Goal: Information Seeking & Learning: Learn about a topic

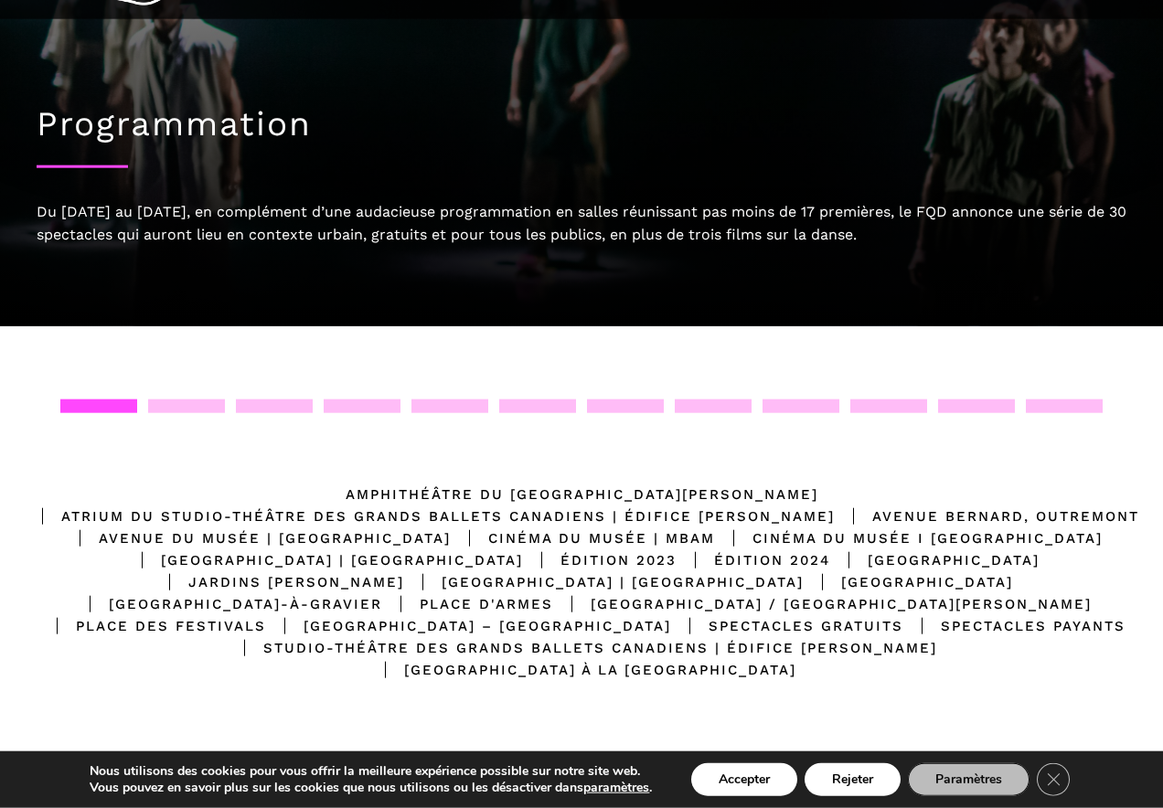
scroll to position [106, 0]
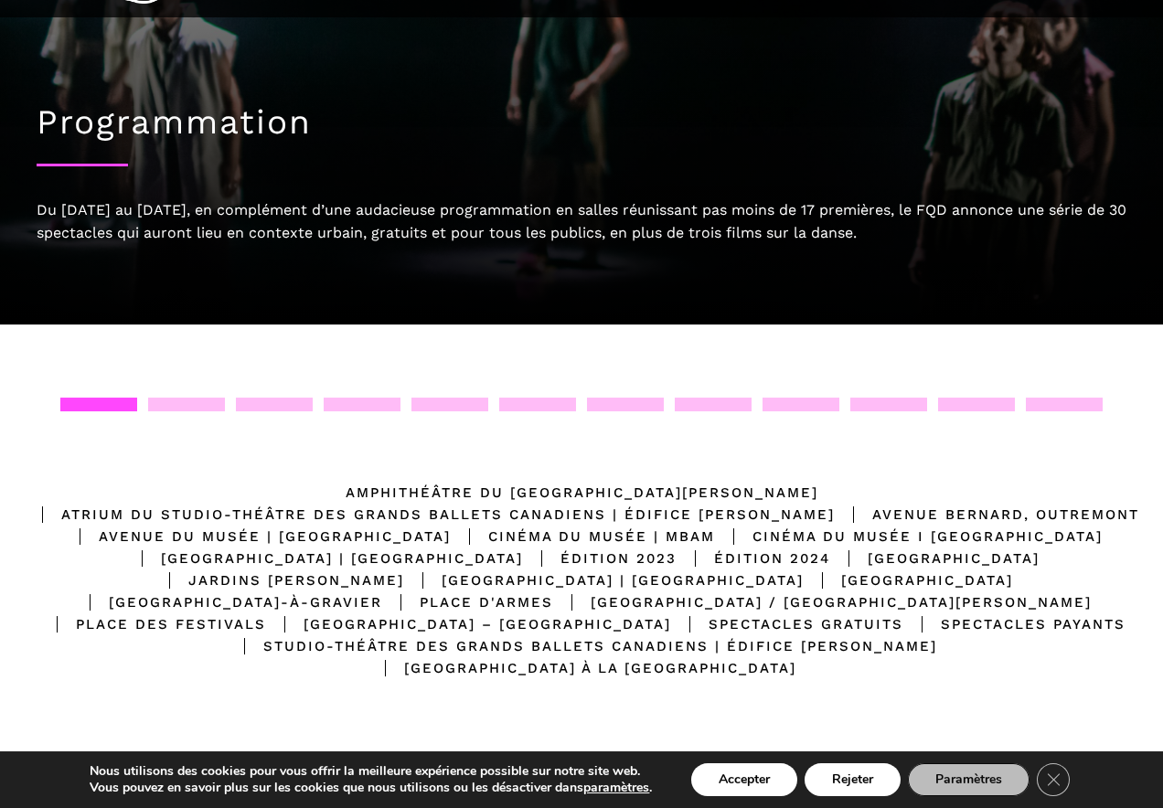
click at [715, 526] on div "Cinéma du Musée | MBAM" at bounding box center [583, 537] width 264 height 22
click at [1126, 442] on div "Emplacements Amphithéâtre du Musée McCord Stewart Atrium du Studio-Théâtre des …" at bounding box center [581, 584] width 1126 height 373
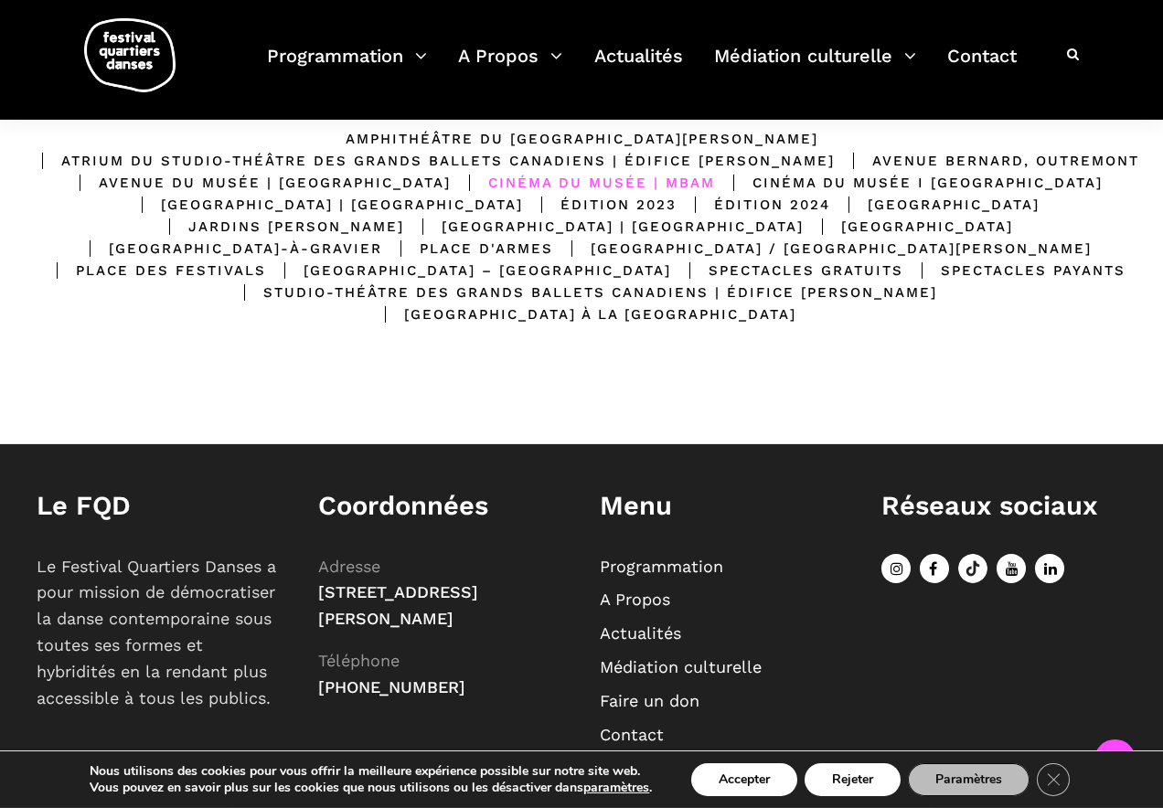
scroll to position [509, 0]
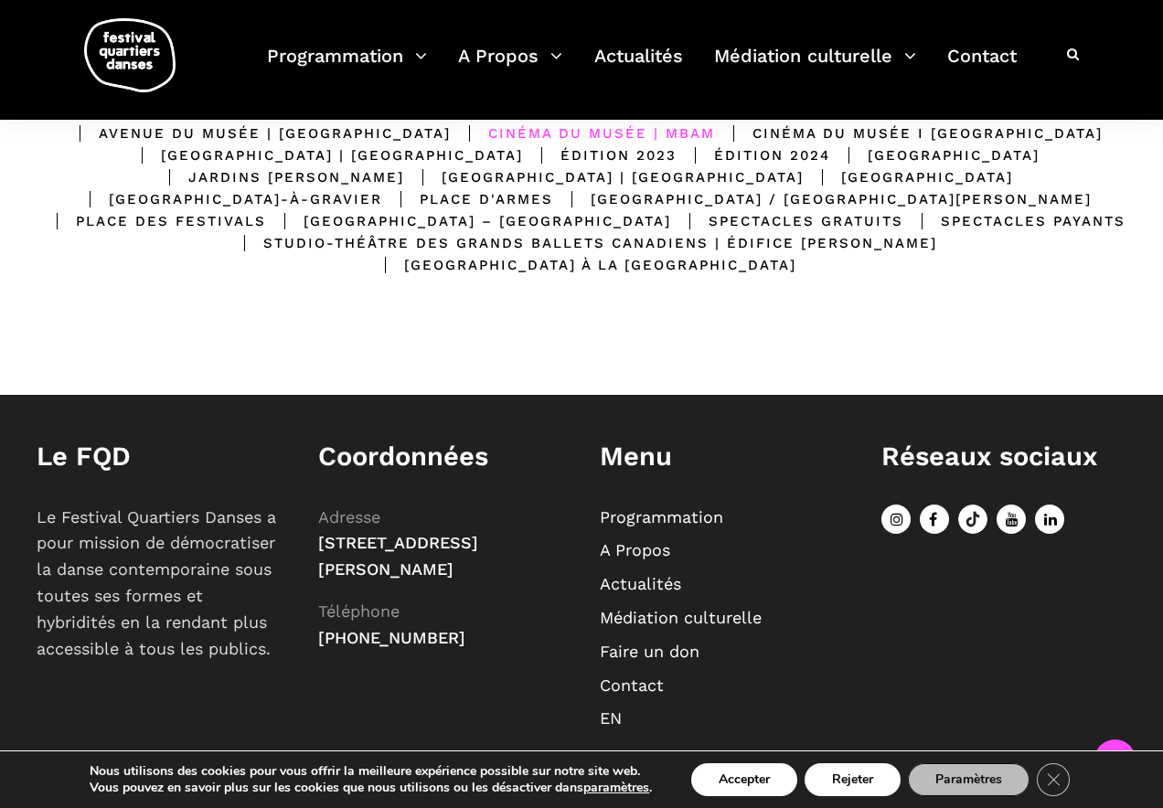
click at [705, 507] on link "Programmation" at bounding box center [661, 516] width 123 height 19
drag, startPoint x: 1162, startPoint y: 359, endPoint x: 1162, endPoint y: 347, distance: 11.9
click at [1162, 347] on div "Emplacements Amphithéâtre du Musée McCord Stewart Atrium du Studio-Théâtre des …" at bounding box center [581, 158] width 1163 height 474
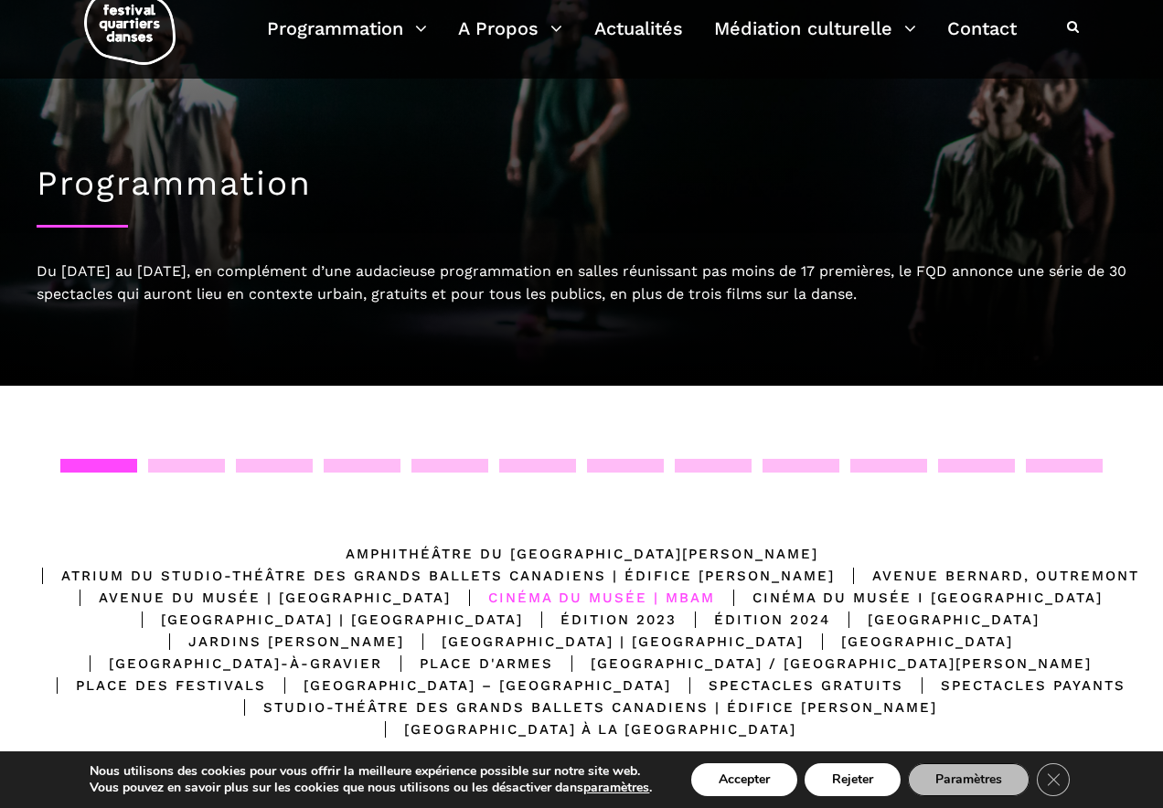
scroll to position [43, 0]
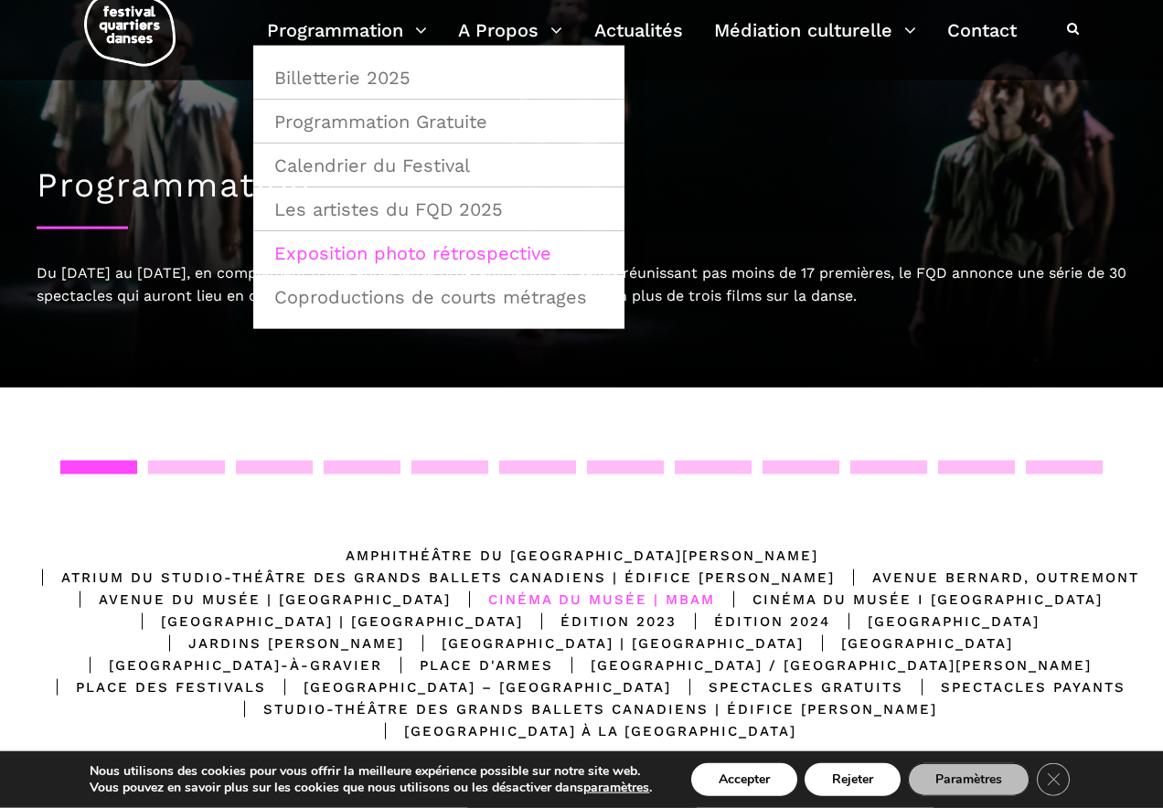
click at [420, 256] on link "Exposition photo rétrospective" at bounding box center [438, 253] width 351 height 42
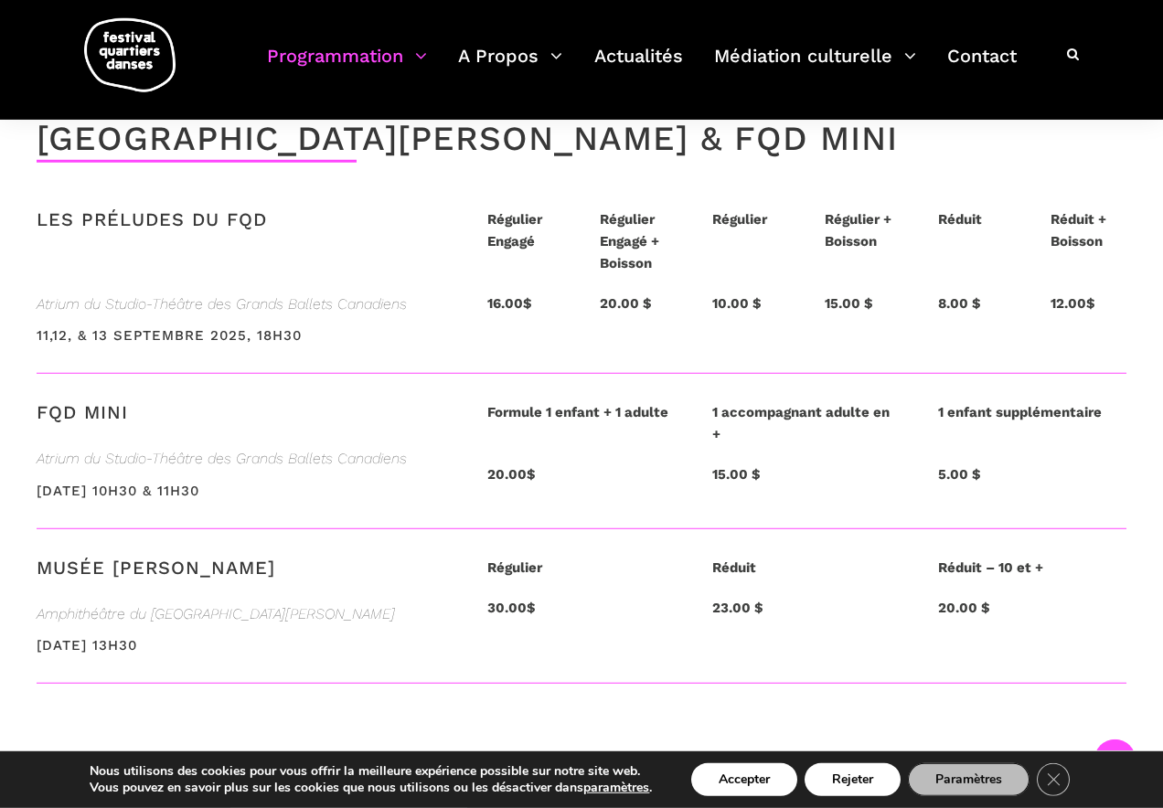
scroll to position [3971, 0]
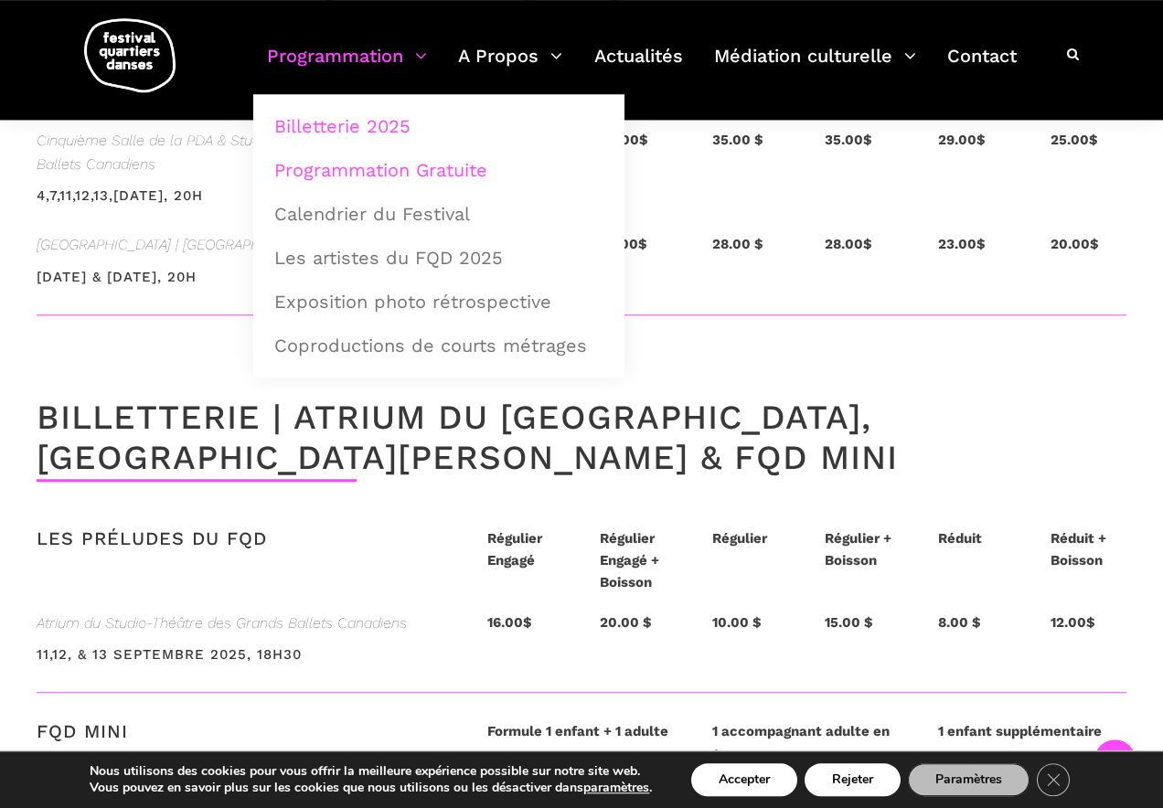
click at [404, 168] on link "Programmation Gratuite" at bounding box center [438, 170] width 351 height 42
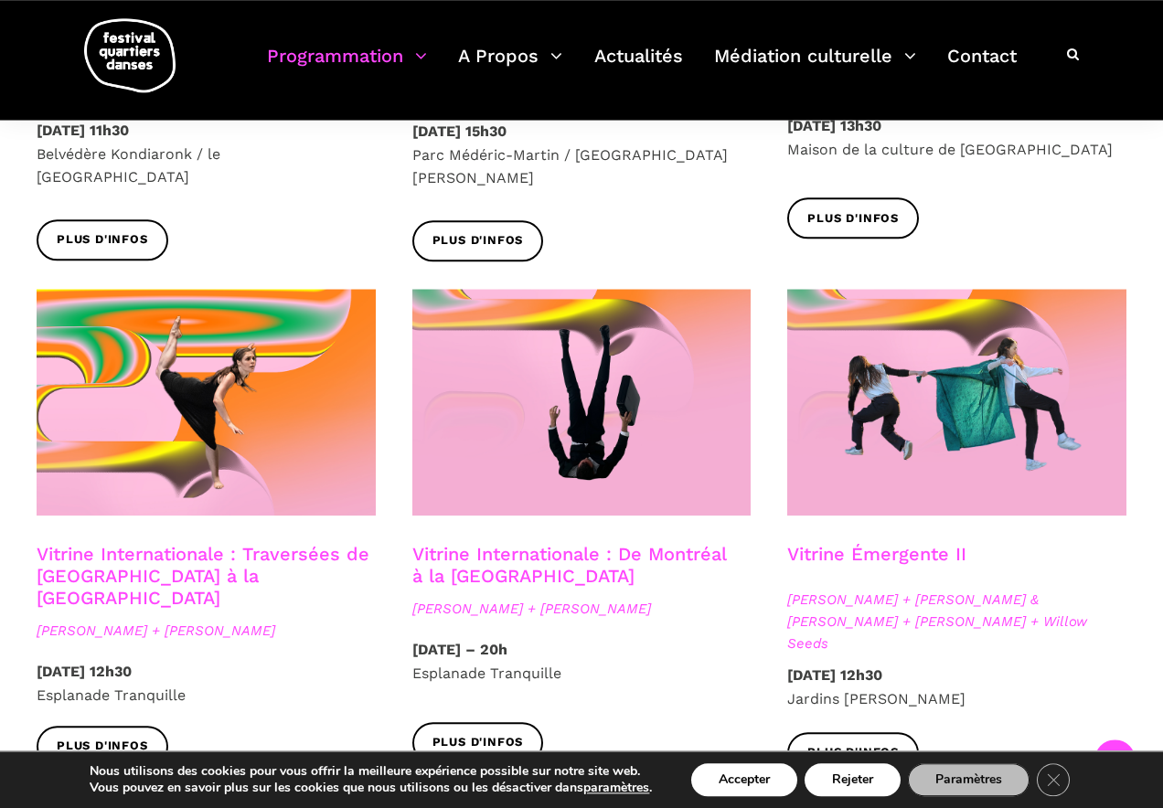
scroll to position [1361, 0]
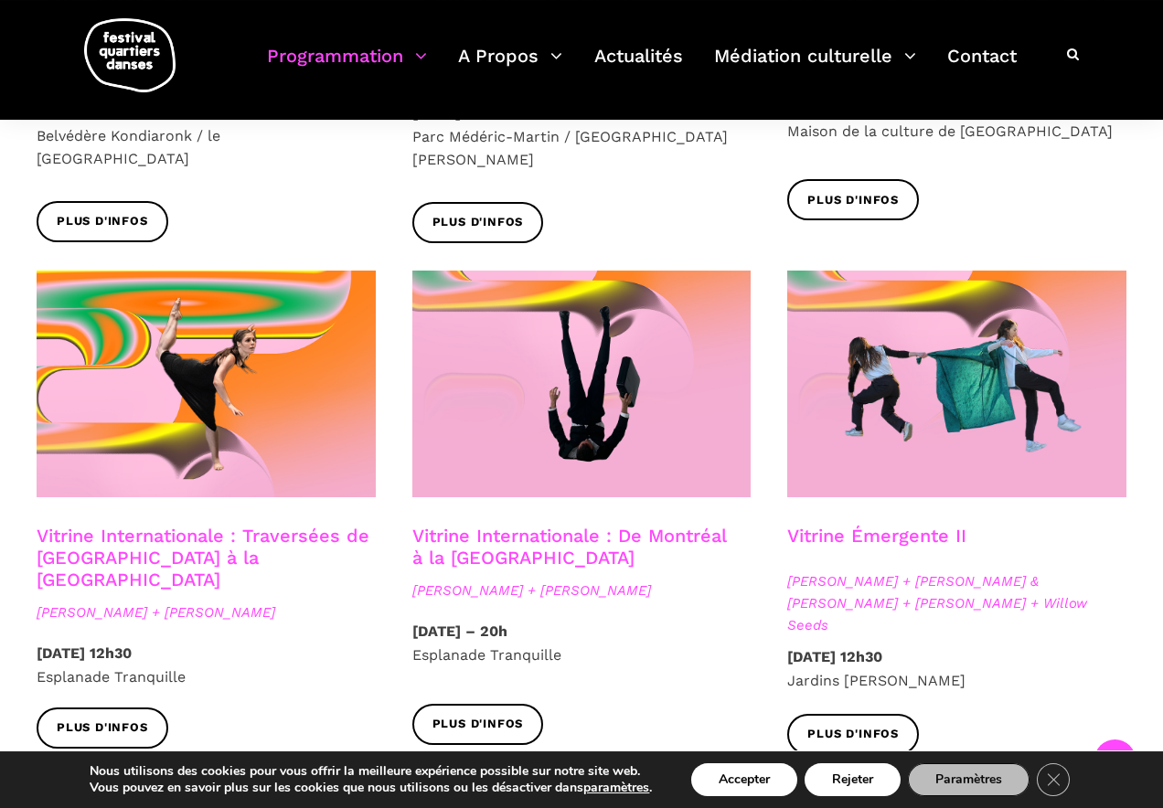
click at [295, 525] on link "Vitrine Internationale : Traversées de Vancouver à la Suède" at bounding box center [203, 558] width 333 height 66
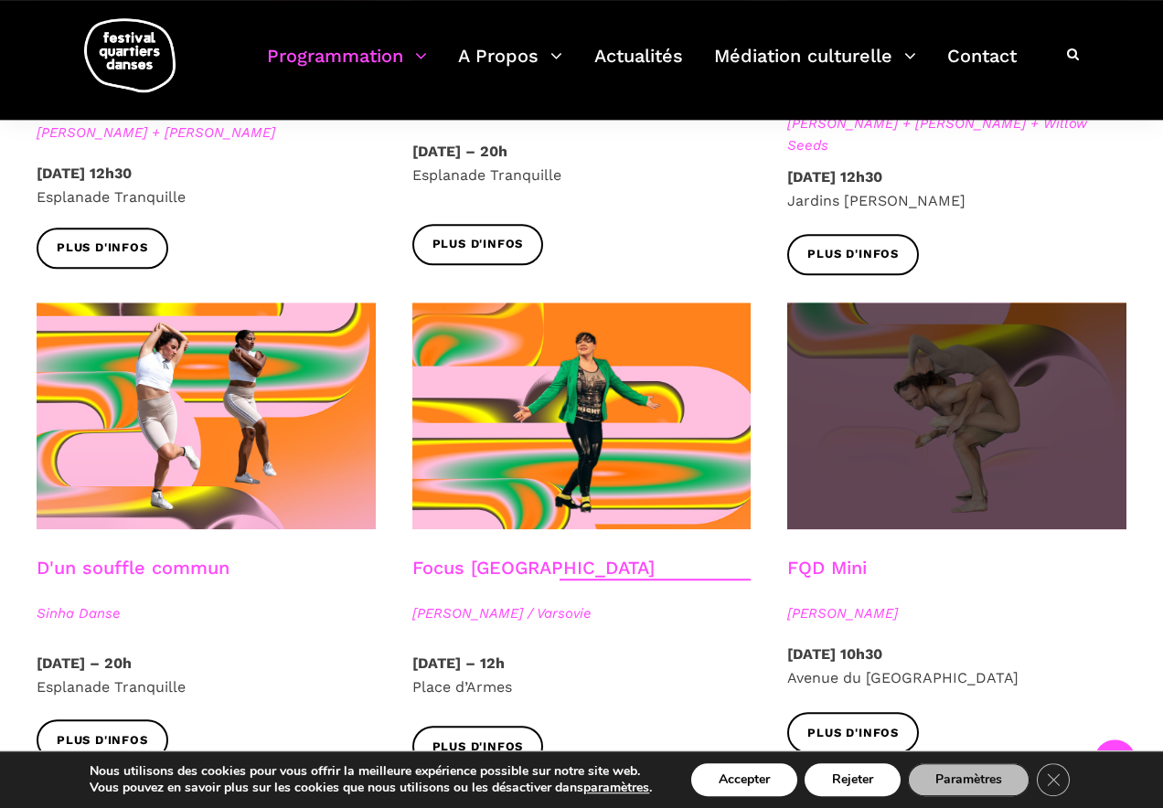
scroll to position [1815, 0]
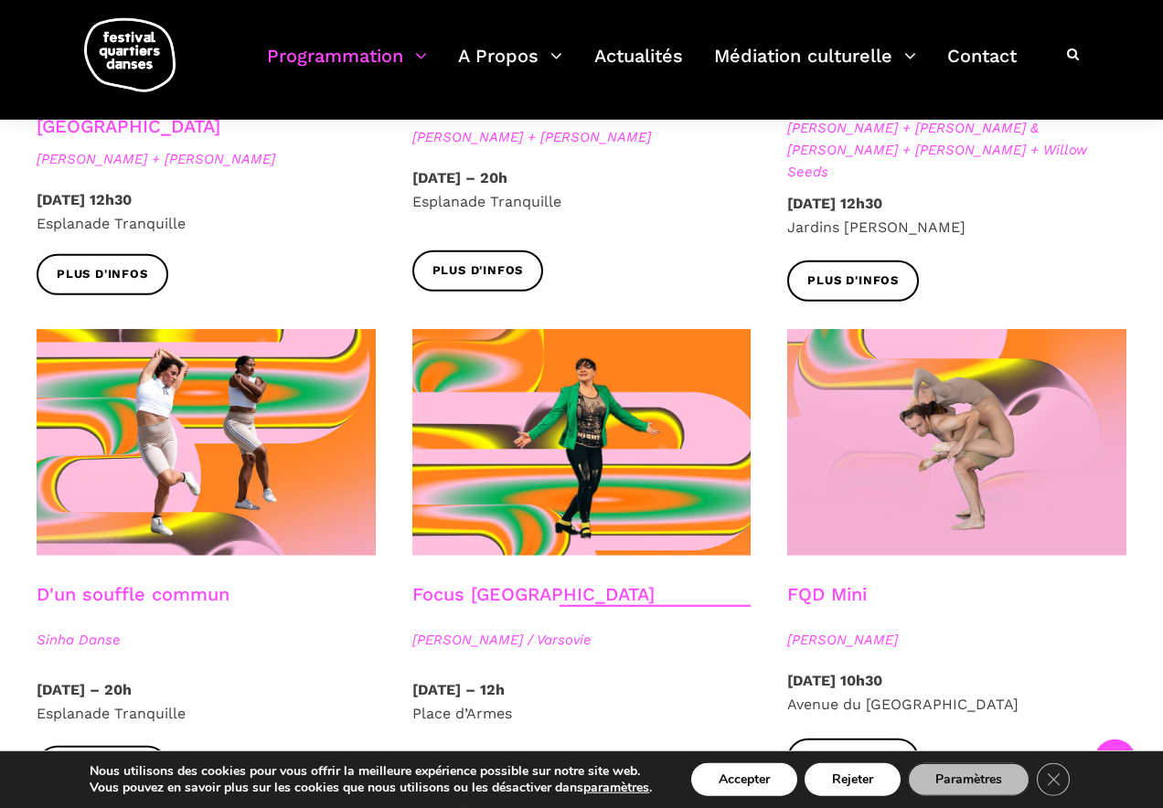
click at [221, 583] on link "D'un souffle commun" at bounding box center [133, 594] width 193 height 22
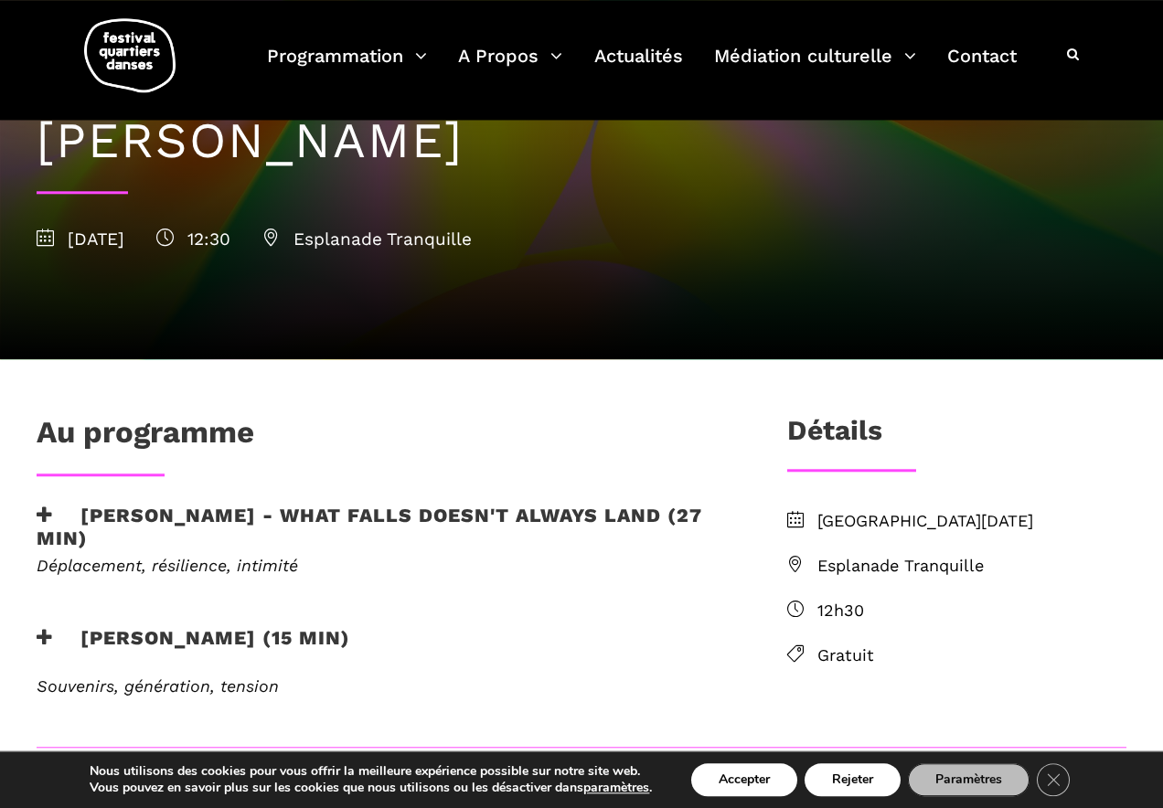
scroll to position [154, 0]
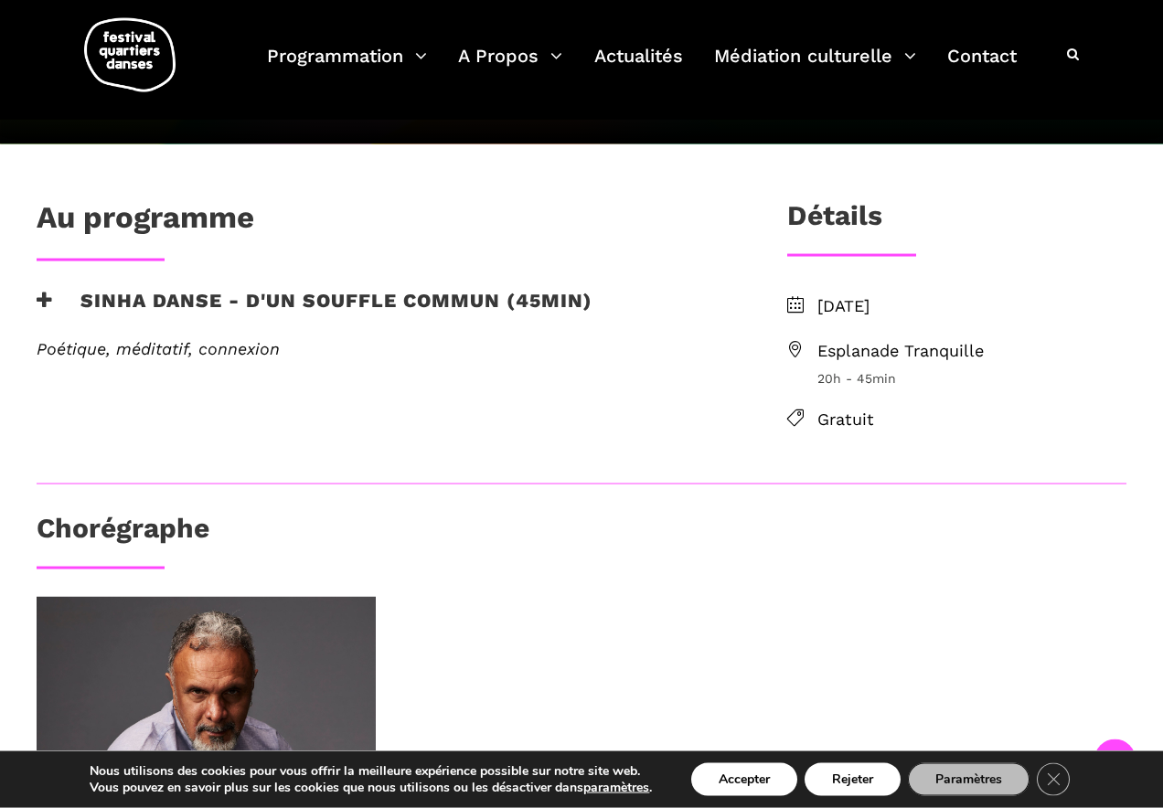
scroll to position [309, 0]
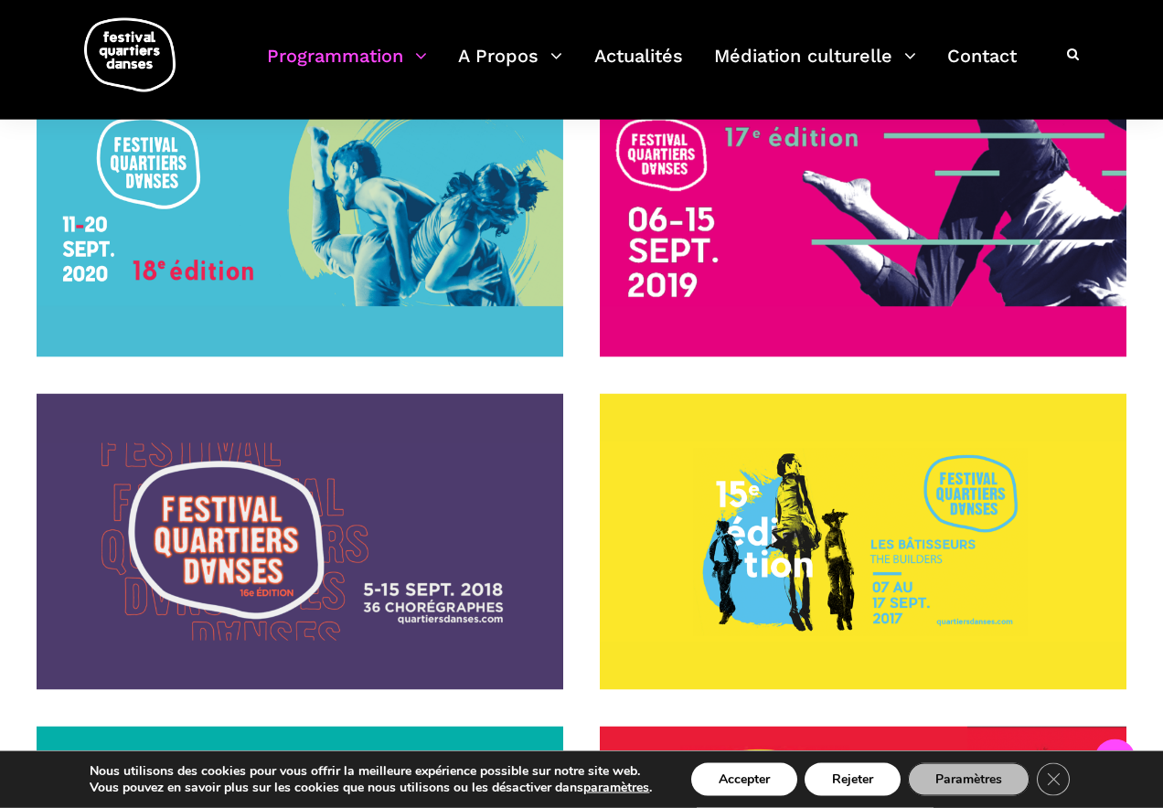
scroll to position [1021, 0]
